Goal: Transaction & Acquisition: Download file/media

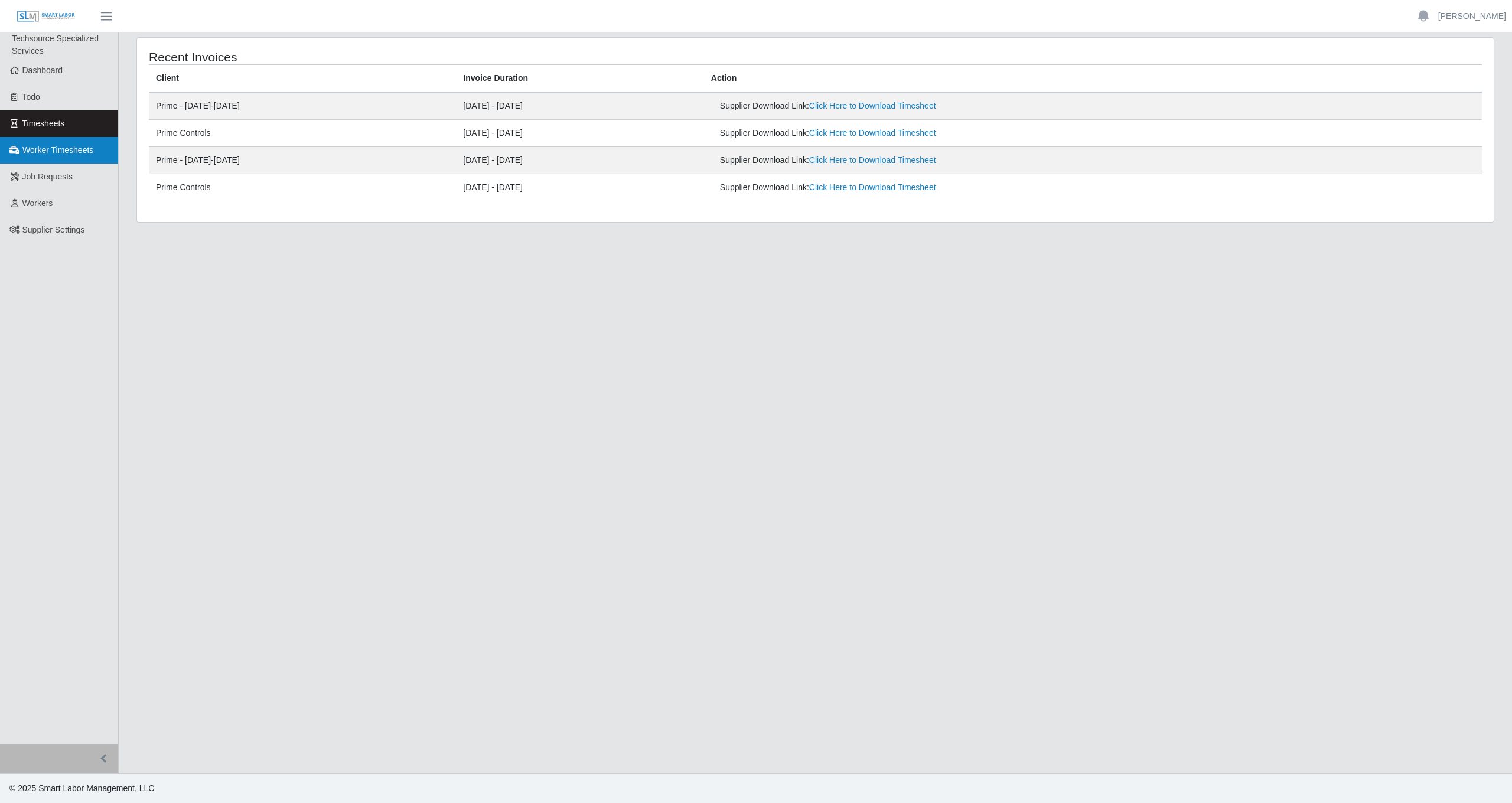
click at [70, 146] on span "Worker Timesheets" at bounding box center [58, 150] width 71 height 9
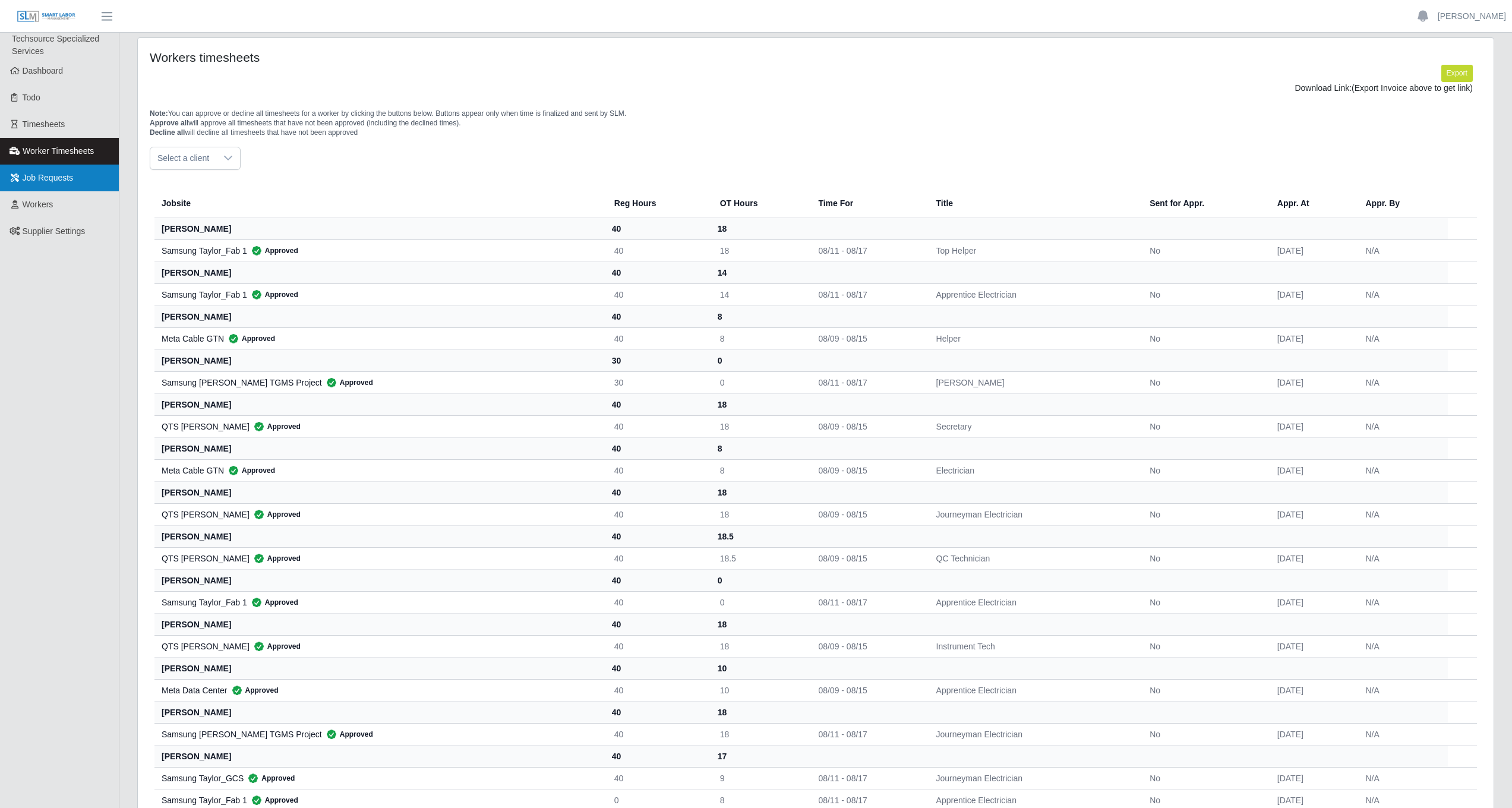
click at [66, 182] on span "Job Requests" at bounding box center [48, 178] width 51 height 10
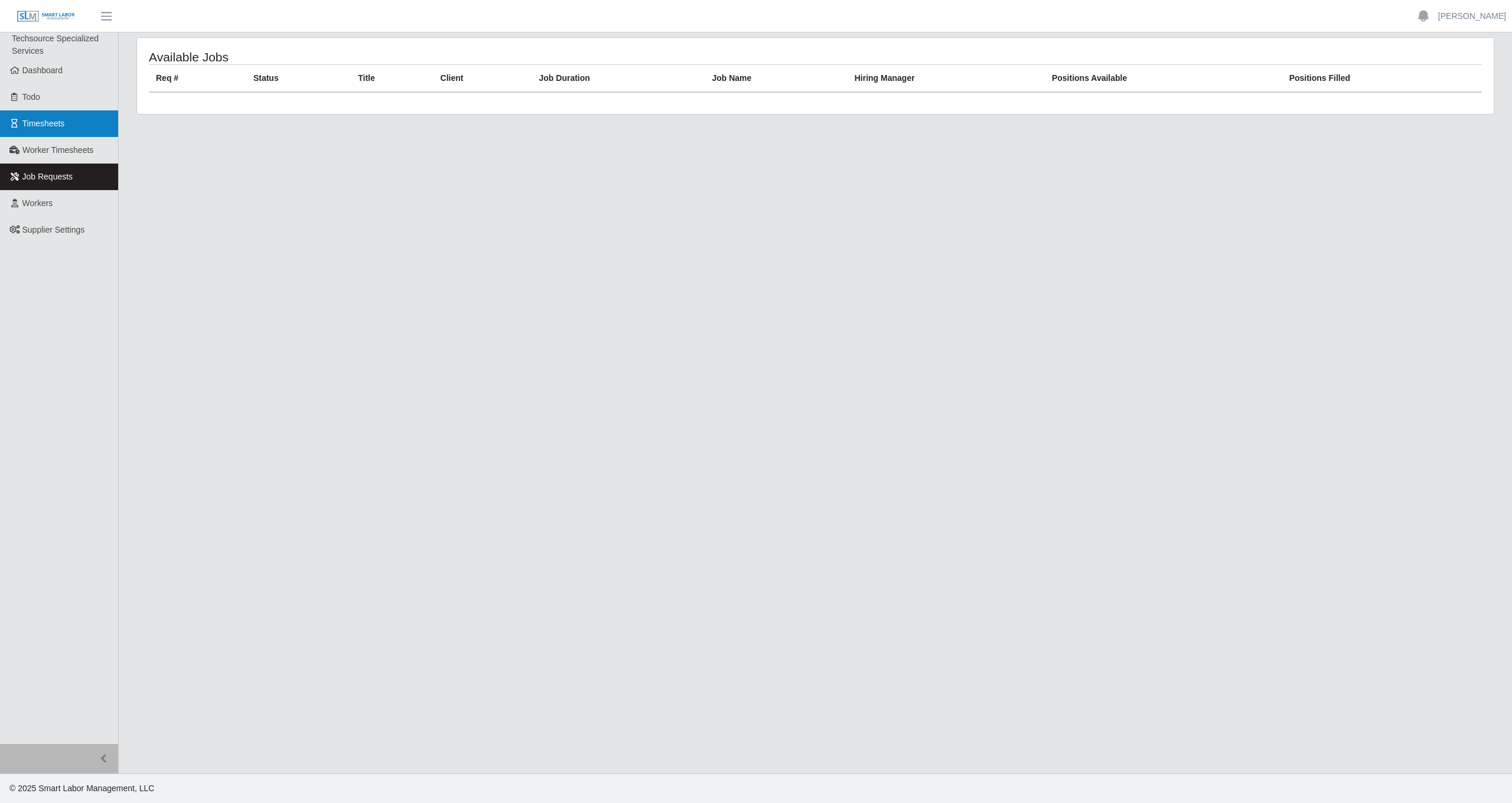
click at [59, 120] on span "Timesheets" at bounding box center [44, 123] width 43 height 9
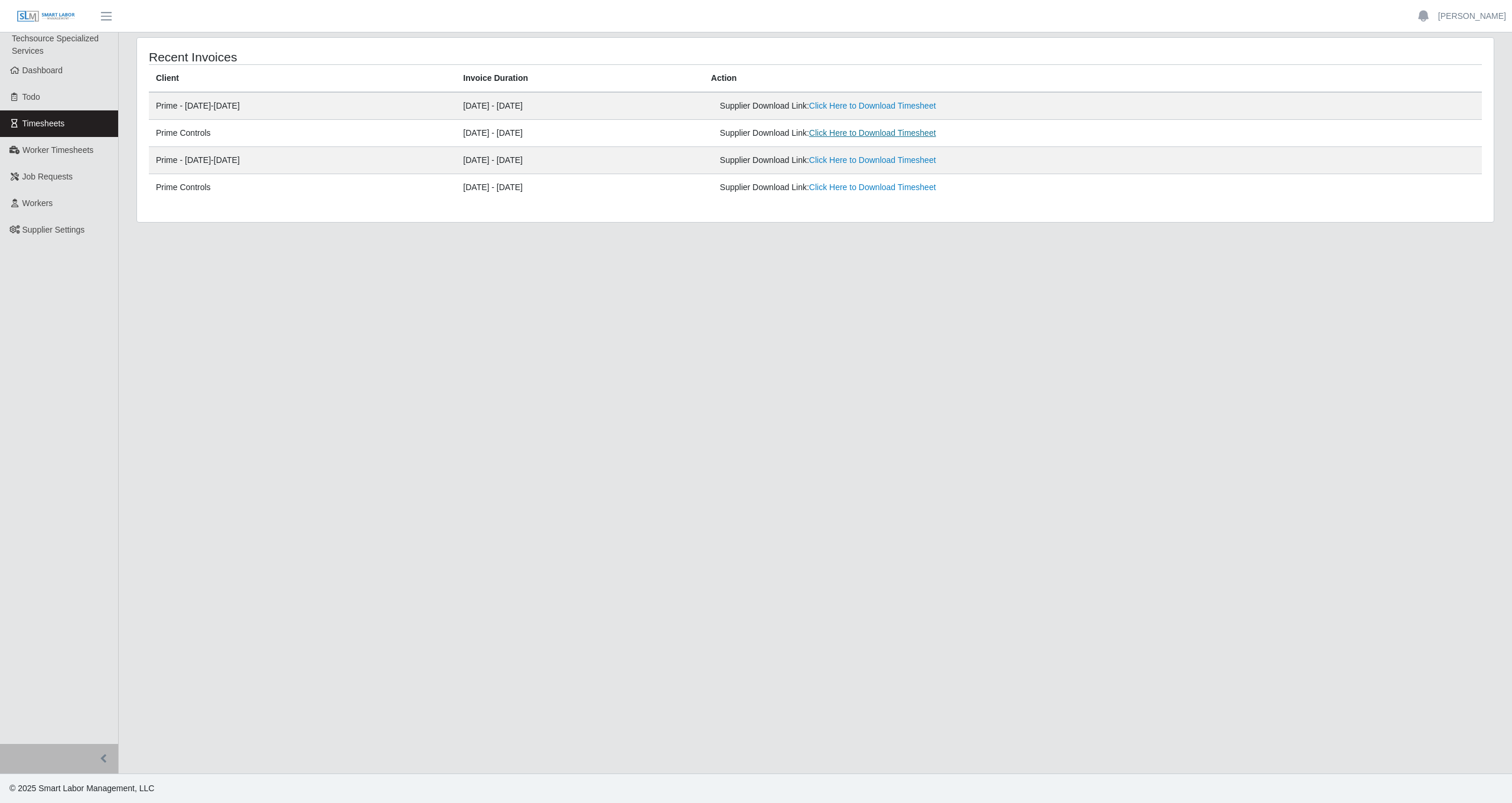
click at [936, 131] on link "Click Here to Download Timesheet" at bounding box center [873, 133] width 127 height 9
click at [936, 103] on link "Click Here to Download Timesheet" at bounding box center [873, 105] width 127 height 9
click at [936, 108] on link "Click Here to Download Timesheet" at bounding box center [873, 105] width 127 height 9
click at [1010, 361] on main "Recent Invoices Client Invoice Duration Action Prime - Monday-Sunday 08/11/2025…" at bounding box center [815, 403] width 1393 height 741
